Goal: Task Accomplishment & Management: Manage account settings

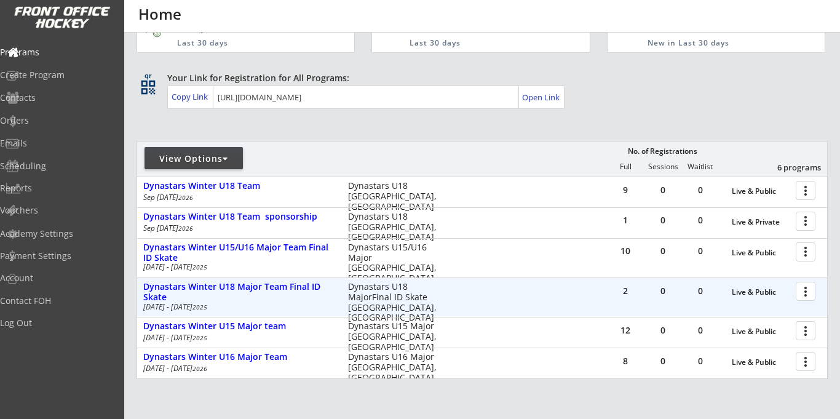
scroll to position [53, 0]
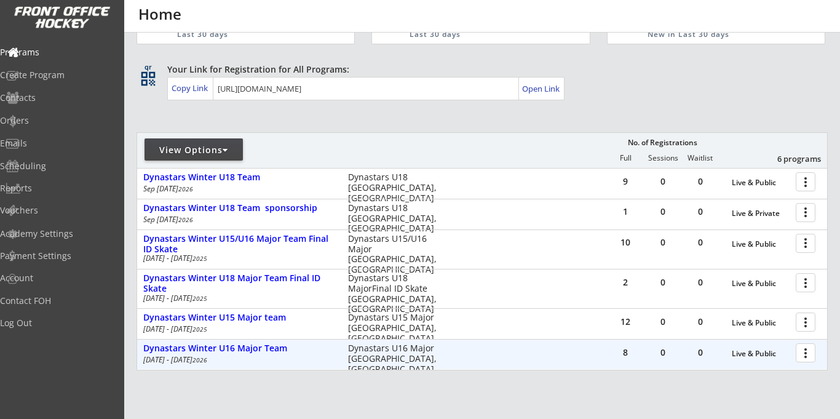
click at [802, 355] on div at bounding box center [808, 352] width 22 height 22
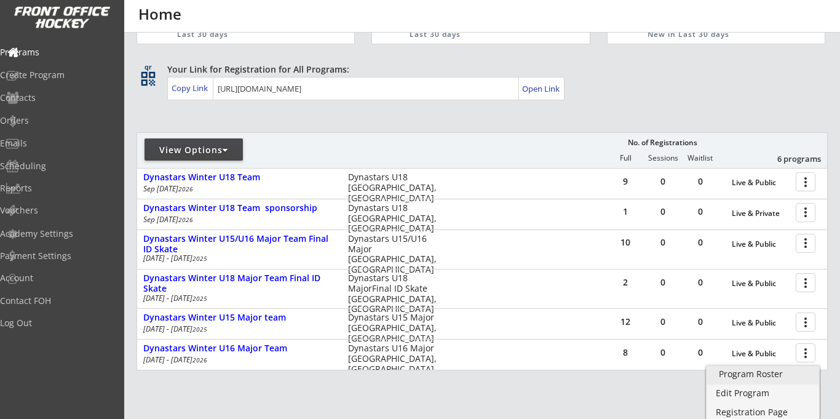
click at [731, 379] on link "Program Roster" at bounding box center [762, 375] width 112 height 18
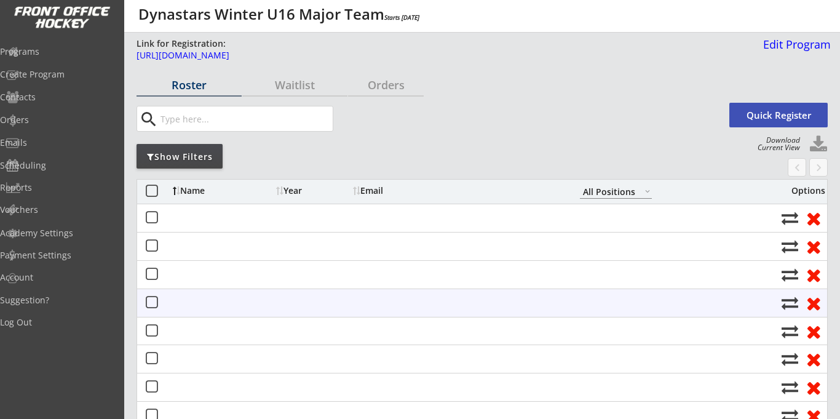
select select ""All Positions""
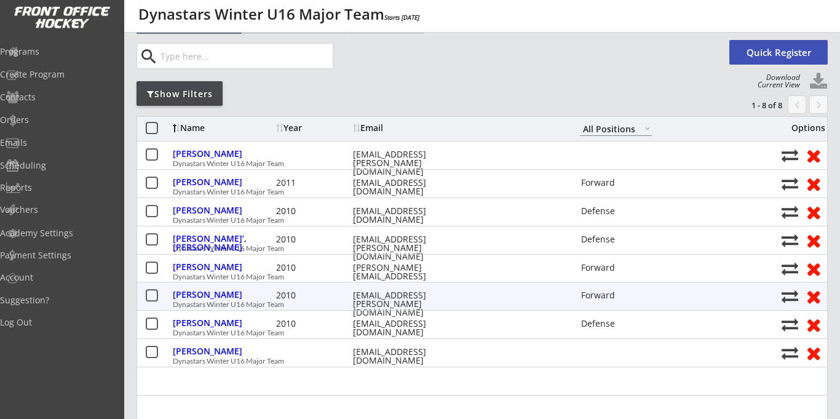
scroll to position [63, 0]
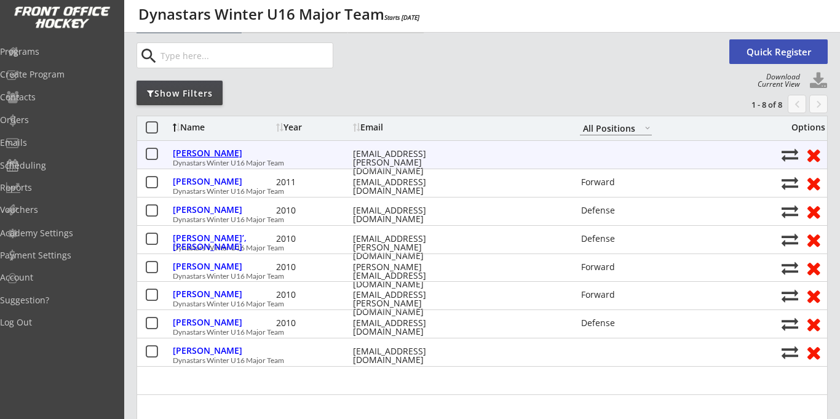
click at [213, 156] on div "[PERSON_NAME]" at bounding box center [223, 153] width 100 height 9
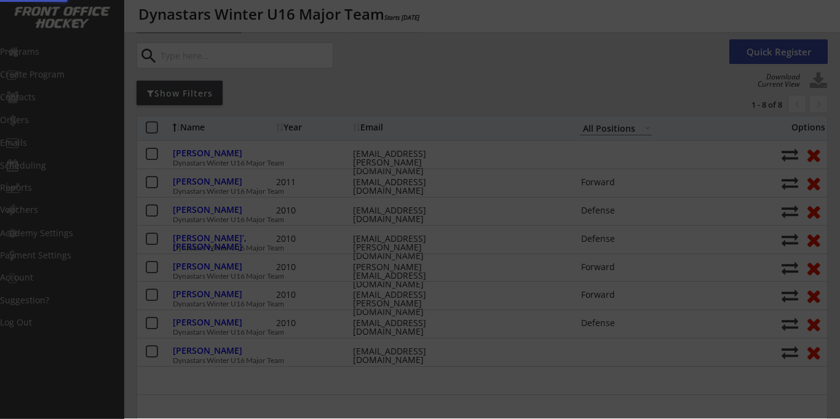
select select ""PLACEHOLDER_1427118222253""
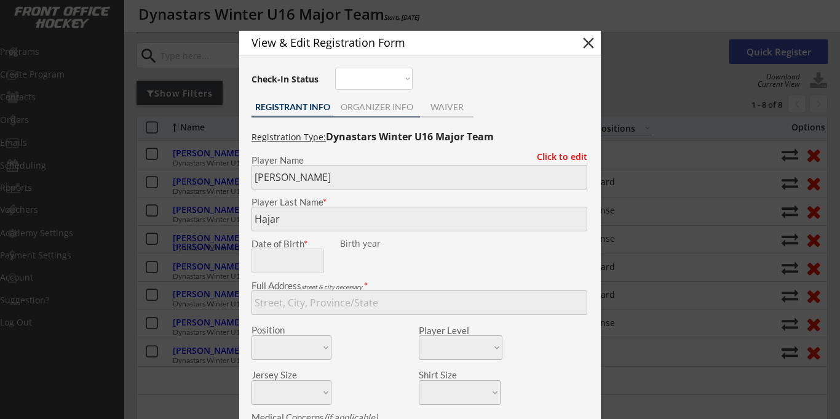
click at [375, 109] on div "ORGANIZER INFO" at bounding box center [376, 107] width 87 height 9
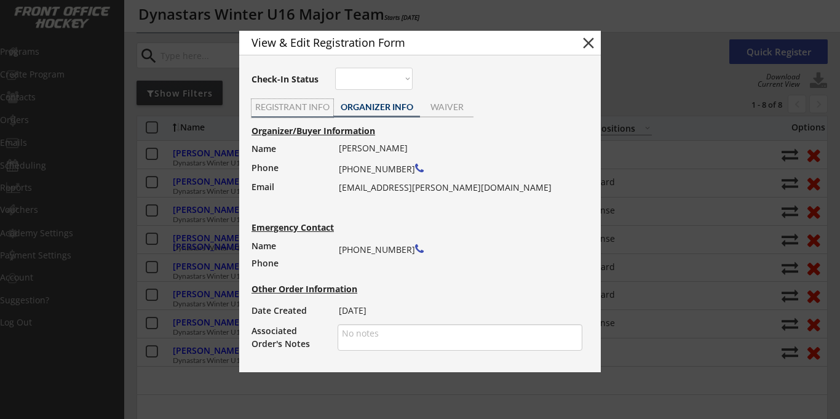
click at [287, 106] on div "REGISTRANT INFO" at bounding box center [292, 107] width 82 height 9
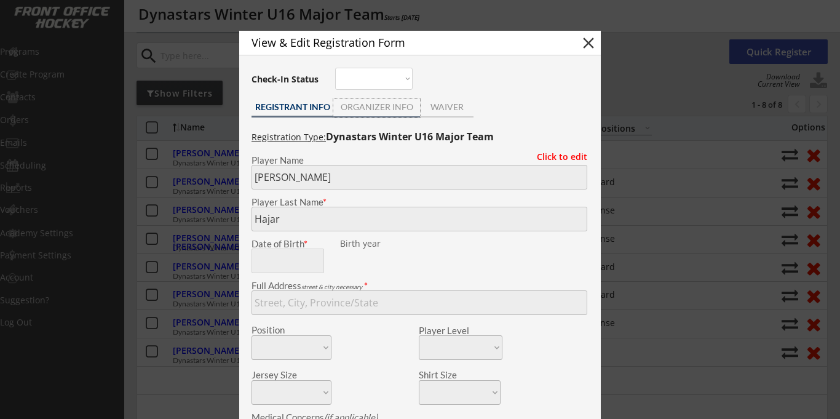
click at [364, 103] on div "ORGANIZER INFO" at bounding box center [376, 107] width 87 height 9
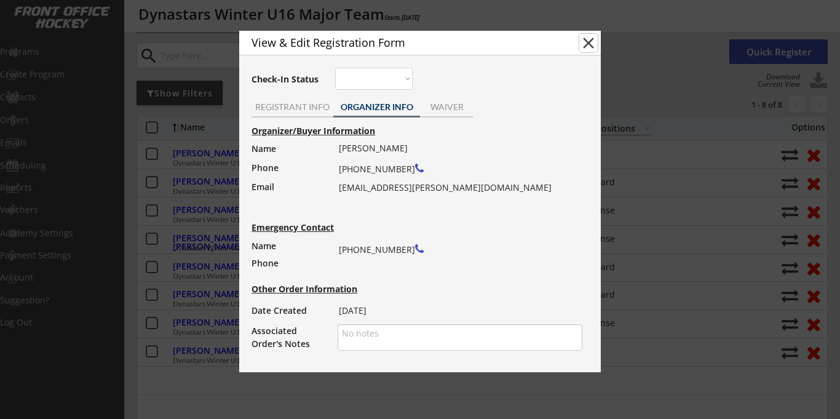
click at [590, 44] on button "close" at bounding box center [588, 43] width 18 height 18
